Goal: Transaction & Acquisition: Purchase product/service

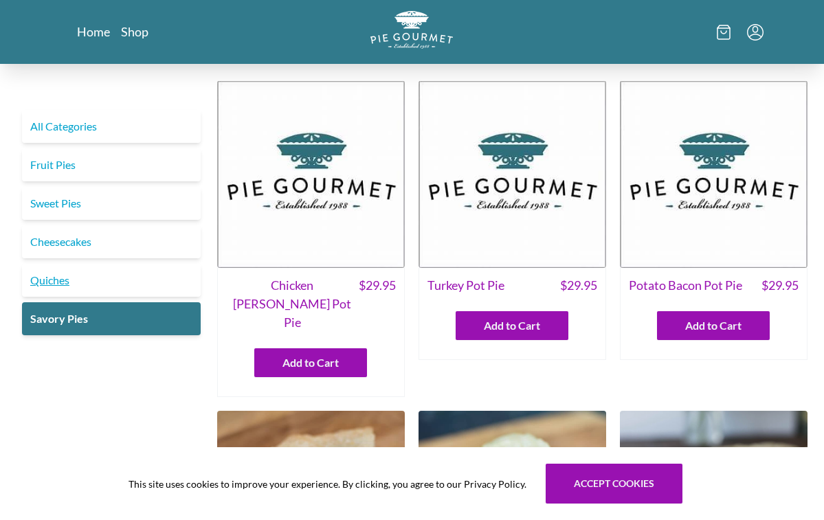
click at [67, 283] on link "Quiches" at bounding box center [111, 280] width 179 height 33
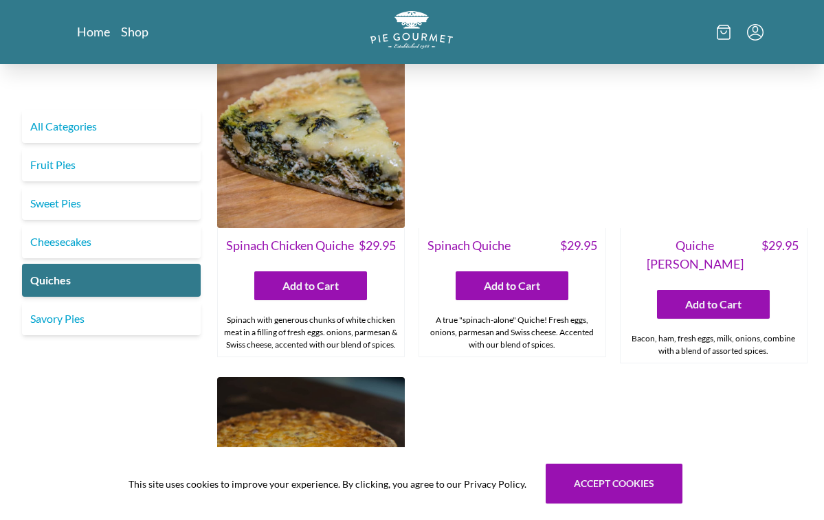
scroll to position [449, 0]
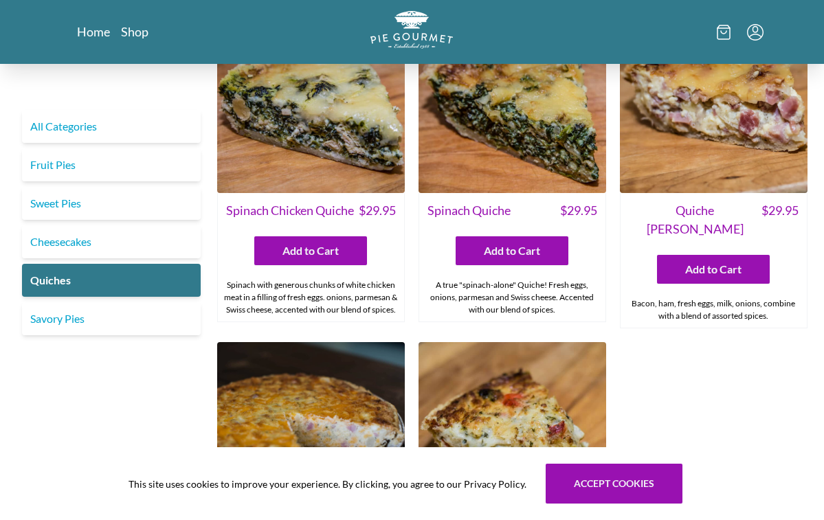
click at [324, 162] on img at bounding box center [311, 99] width 188 height 188
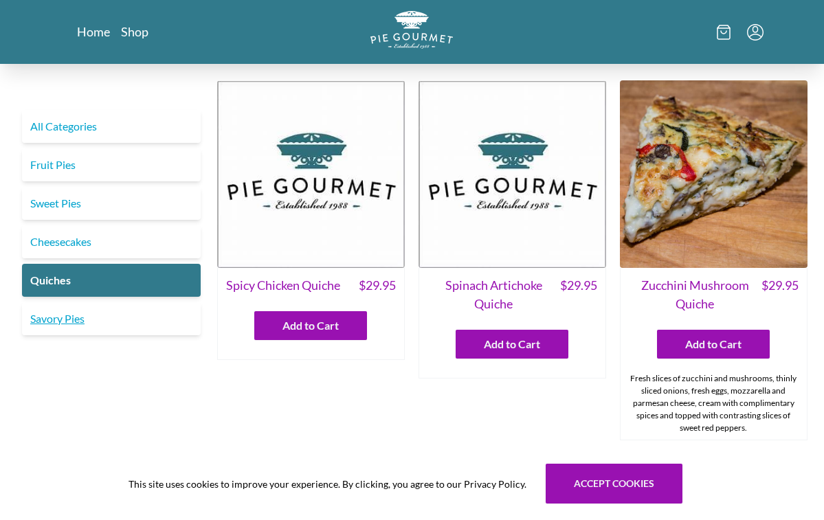
click at [126, 321] on link "Savory Pies" at bounding box center [111, 318] width 179 height 33
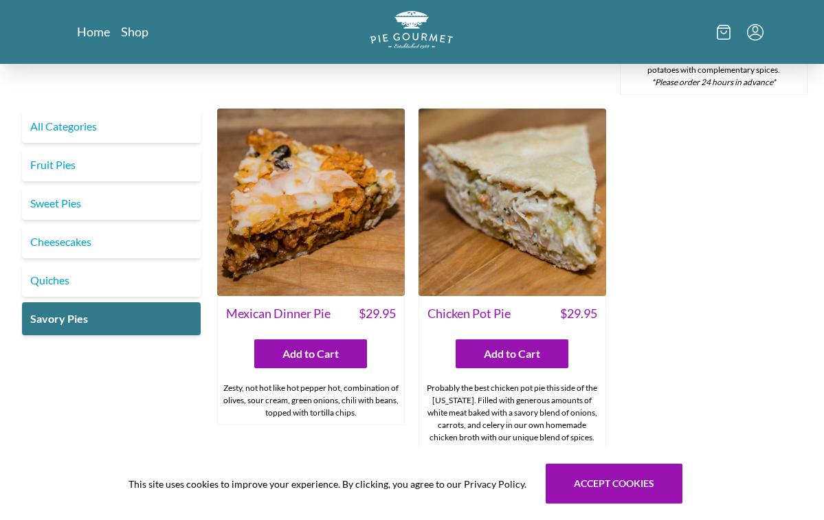
scroll to position [688, 0]
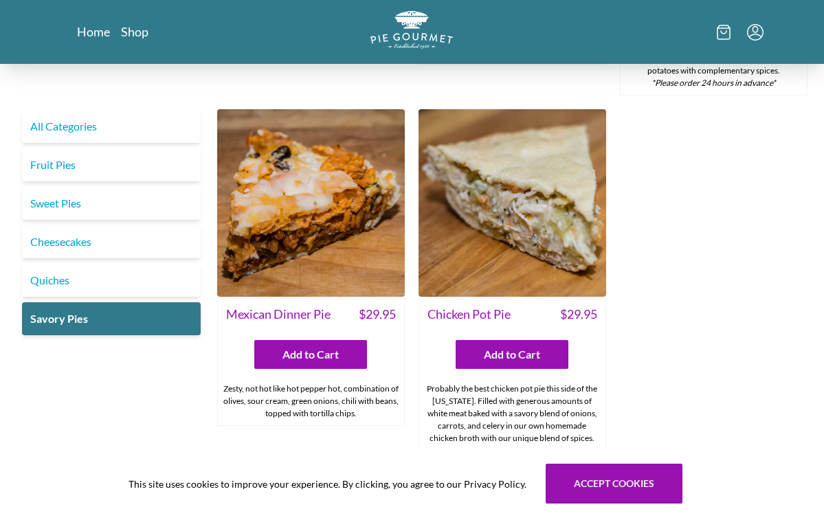
click at [313, 226] on img at bounding box center [311, 203] width 188 height 188
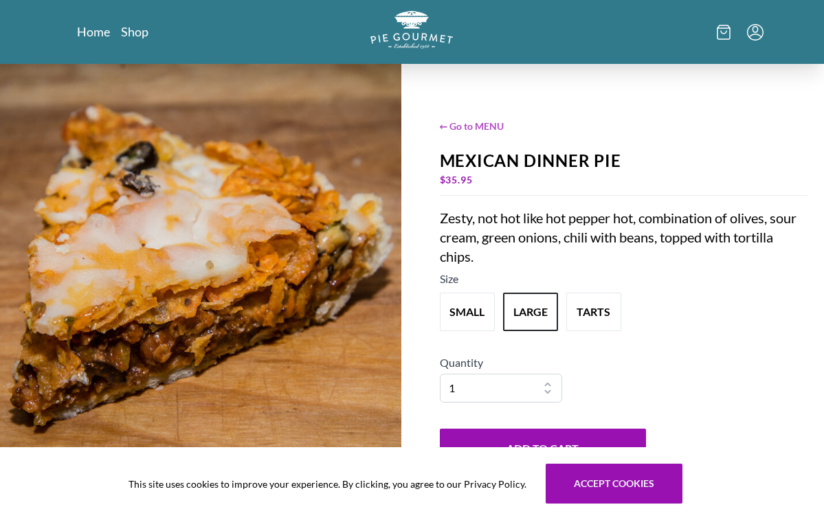
click at [486, 126] on span "← Go to MENU" at bounding box center [624, 126] width 368 height 14
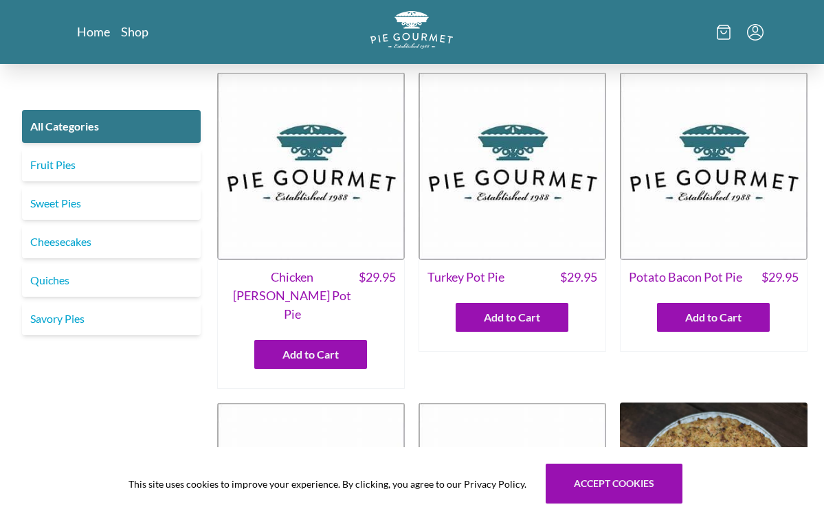
click at [510, 192] on img at bounding box center [513, 166] width 188 height 188
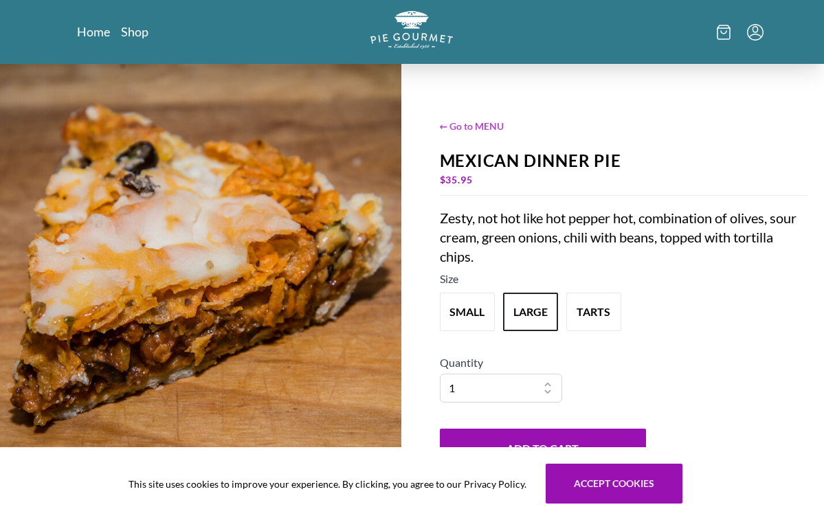
click at [470, 124] on span "← Go to MENU" at bounding box center [624, 126] width 368 height 14
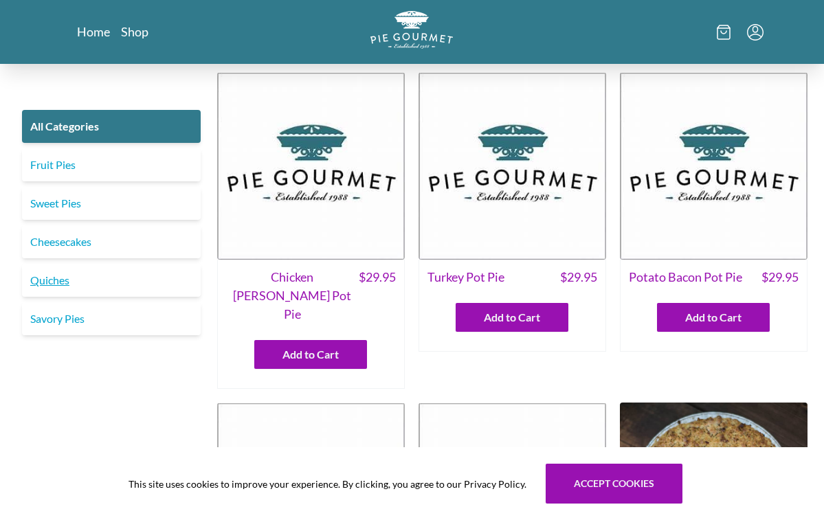
click at [78, 276] on link "Quiches" at bounding box center [111, 280] width 179 height 33
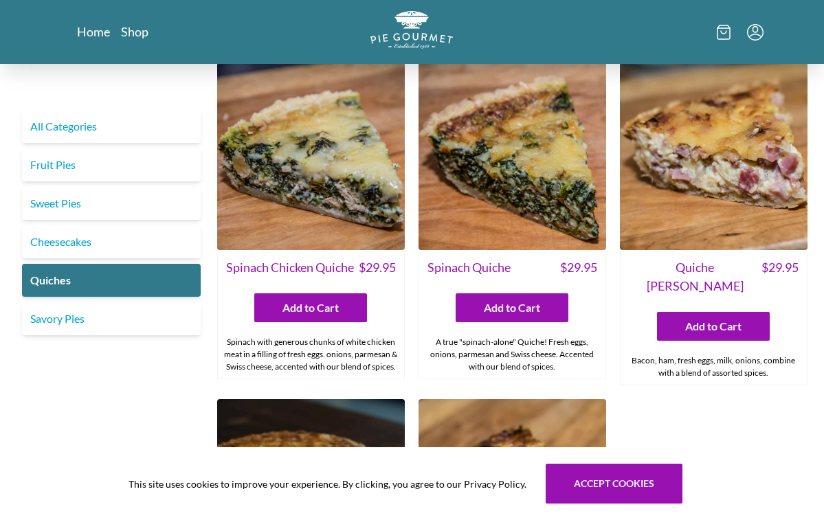
scroll to position [397, 0]
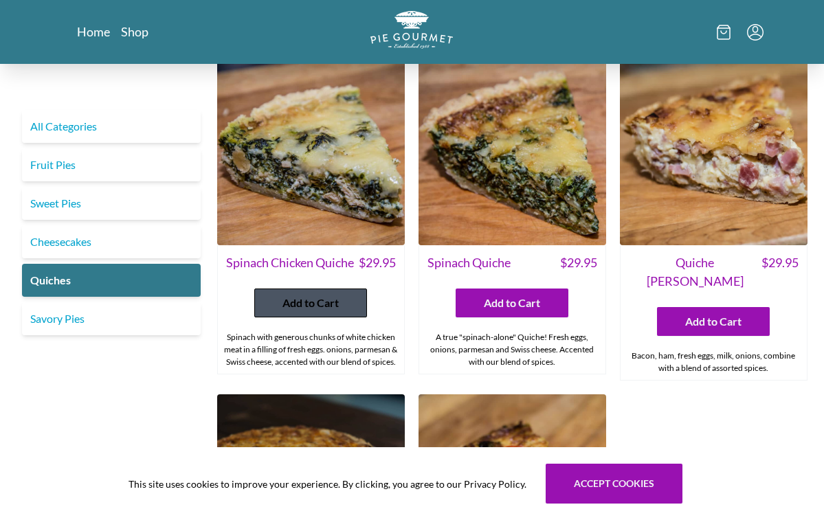
click at [302, 311] on span "Add to Cart" at bounding box center [311, 303] width 56 height 16
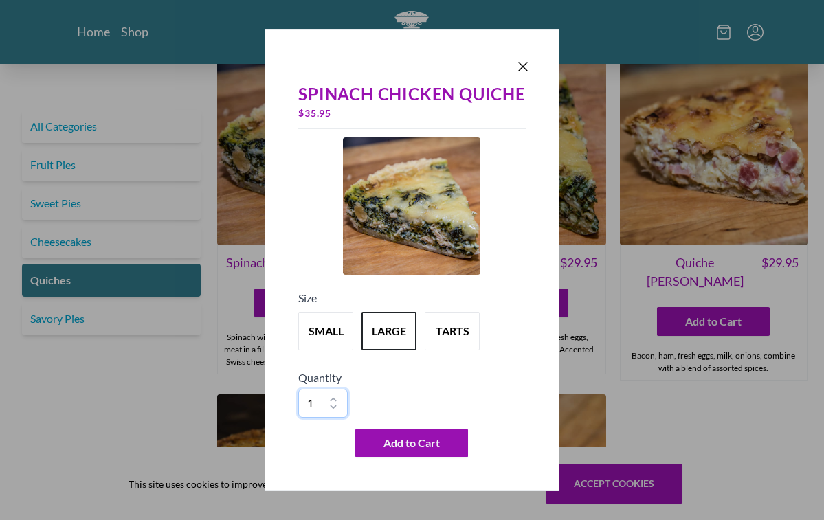
select select "2"
click at [389, 448] on span "Add to Cart" at bounding box center [412, 443] width 56 height 16
click at [443, 444] on button "Add to Cart" at bounding box center [411, 443] width 113 height 29
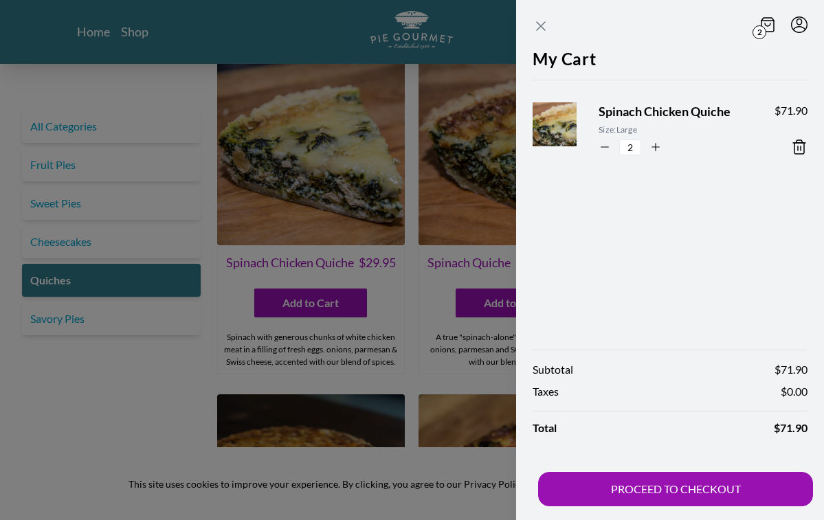
click at [540, 22] on icon "Close panel" at bounding box center [541, 26] width 16 height 16
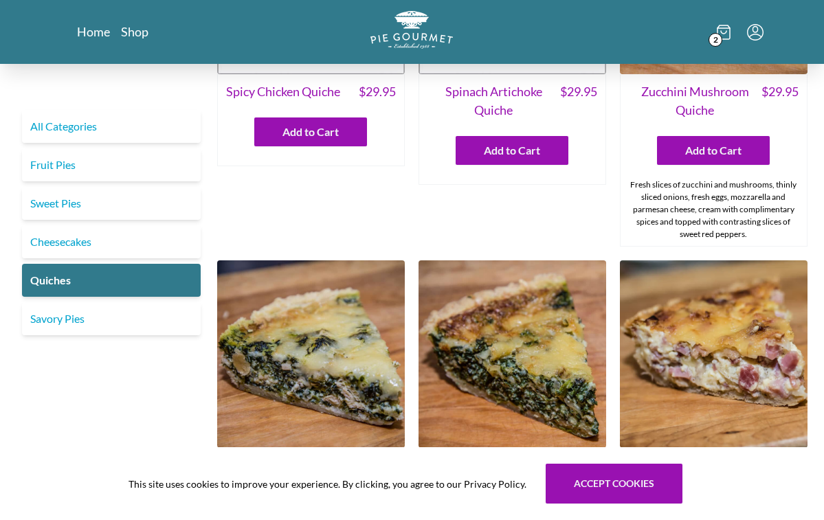
scroll to position [213, 0]
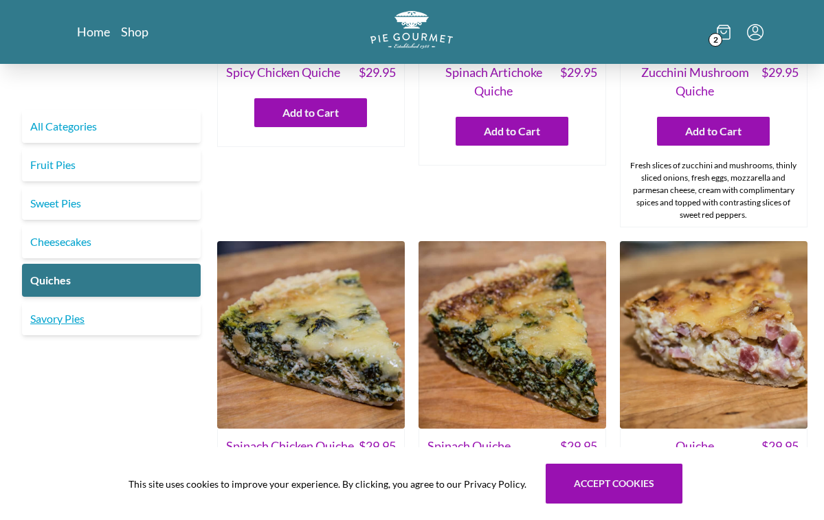
click at [66, 324] on link "Savory Pies" at bounding box center [111, 318] width 179 height 33
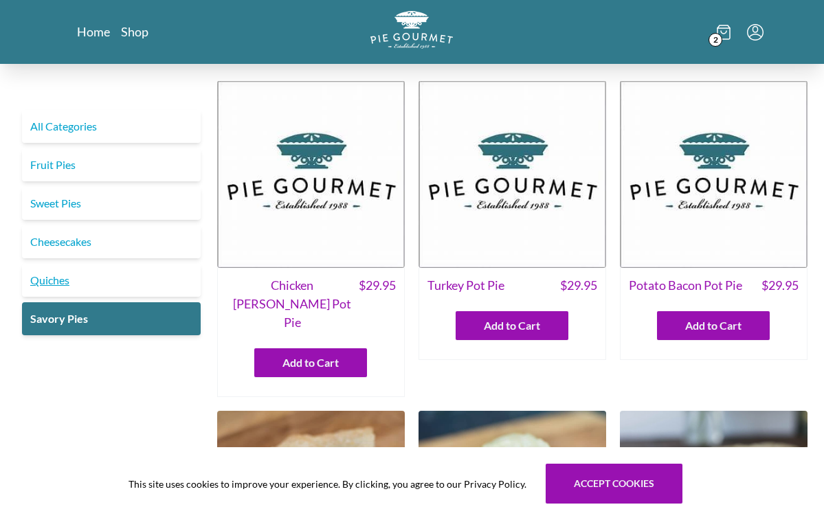
click at [48, 285] on link "Quiches" at bounding box center [111, 280] width 179 height 33
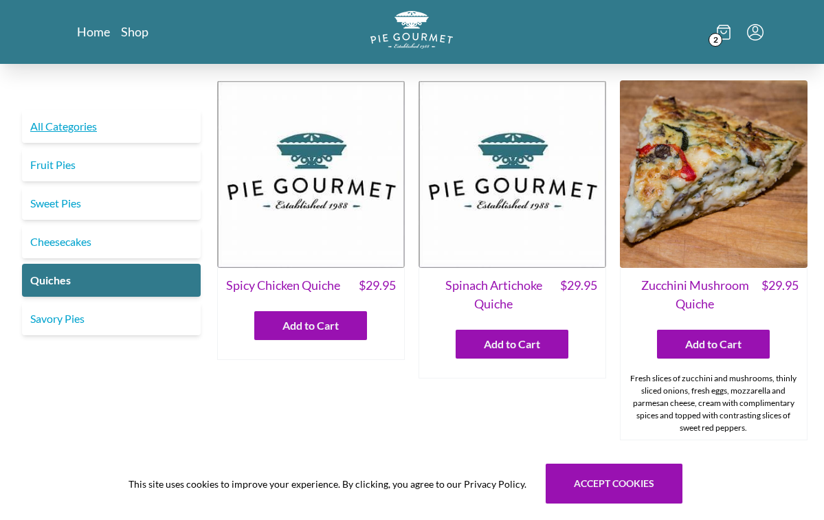
click at [66, 126] on link "All Categories" at bounding box center [111, 126] width 179 height 33
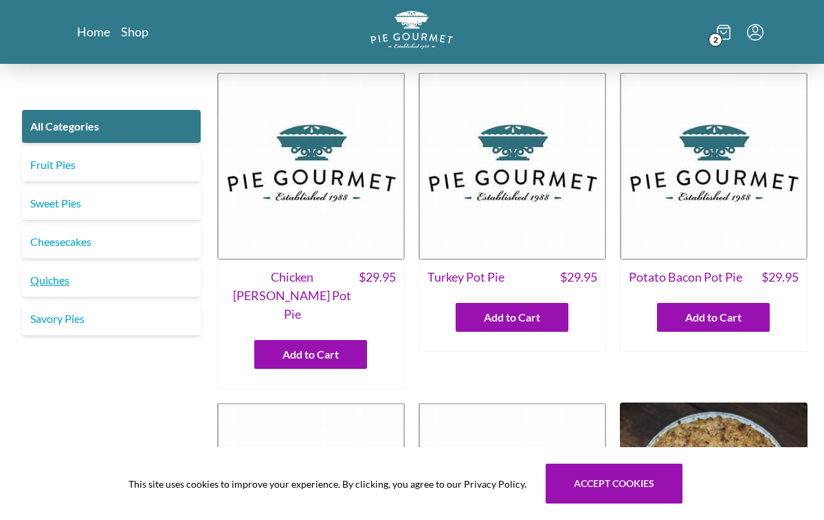
click at [46, 286] on link "Quiches" at bounding box center [111, 280] width 179 height 33
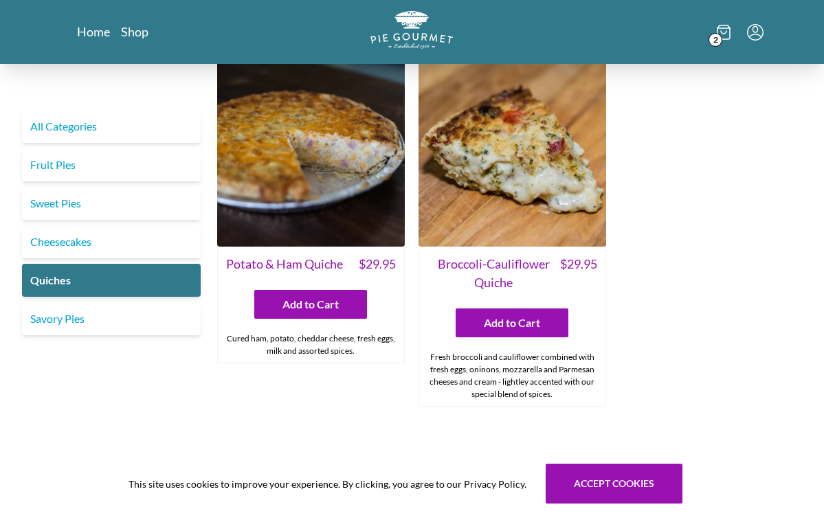
scroll to position [738, 0]
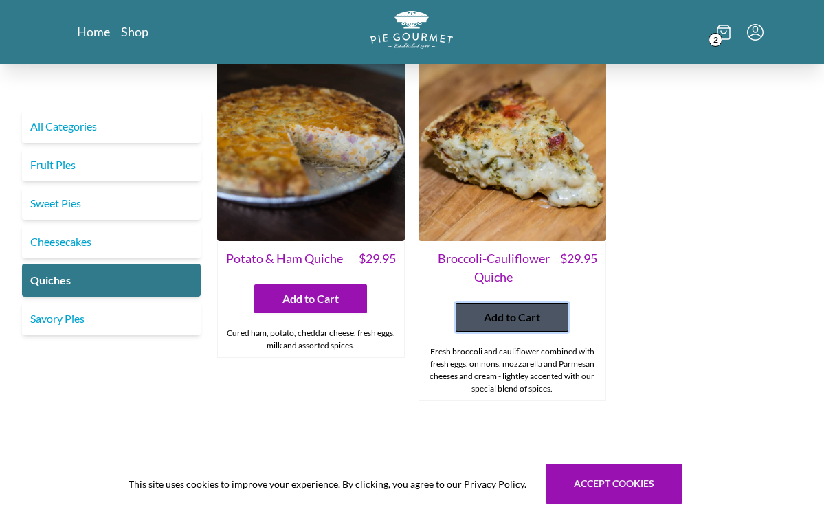
click at [504, 326] on span "Add to Cart" at bounding box center [512, 317] width 56 height 16
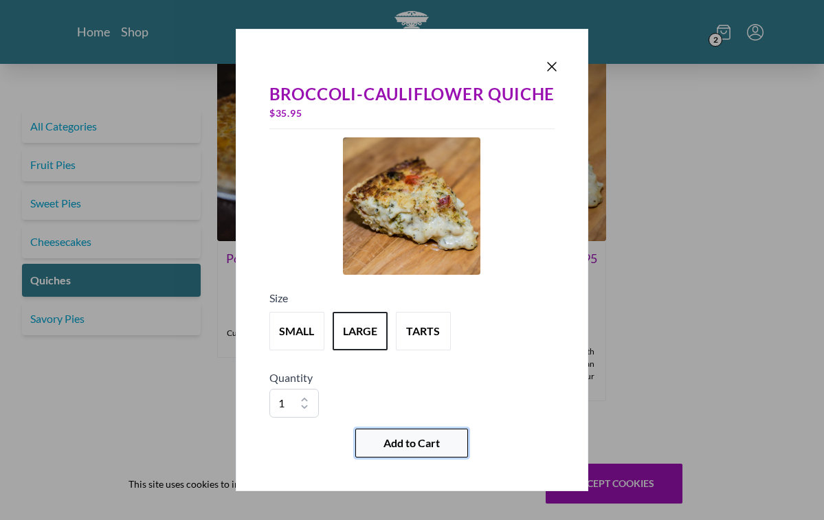
click at [401, 445] on span "Add to Cart" at bounding box center [412, 443] width 56 height 16
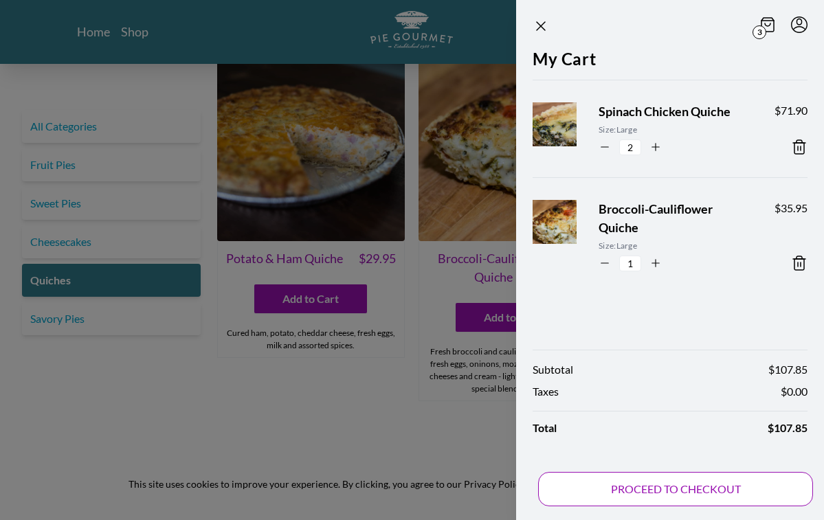
click at [635, 491] on button "PROCEED TO CHECKOUT" at bounding box center [675, 489] width 275 height 34
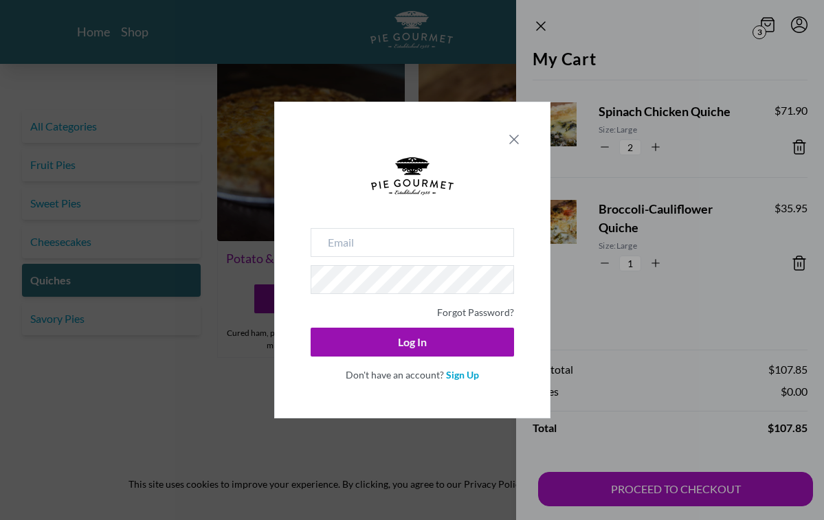
click at [518, 142] on icon "Close panel" at bounding box center [514, 139] width 16 height 16
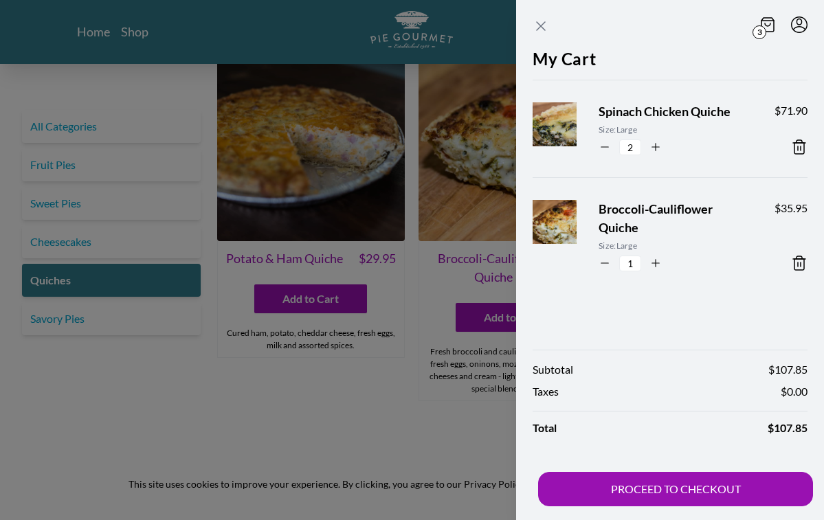
click at [540, 25] on icon "Close panel" at bounding box center [541, 26] width 8 height 8
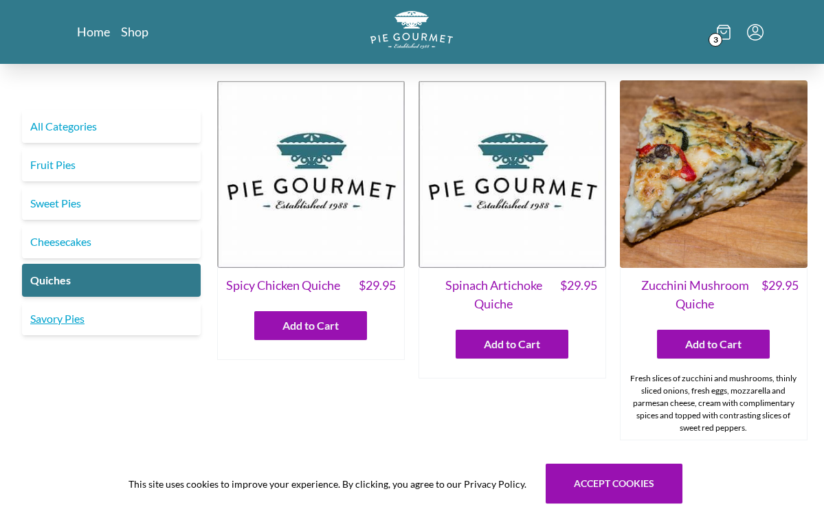
scroll to position [0, 0]
click at [140, 33] on link "Shop" at bounding box center [134, 31] width 27 height 16
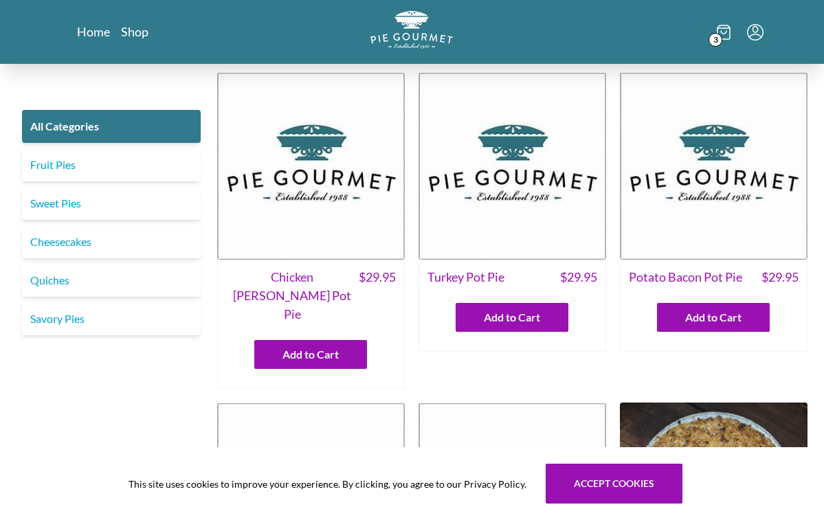
click at [509, 232] on img at bounding box center [513, 166] width 188 height 188
